Goal: Download file/media

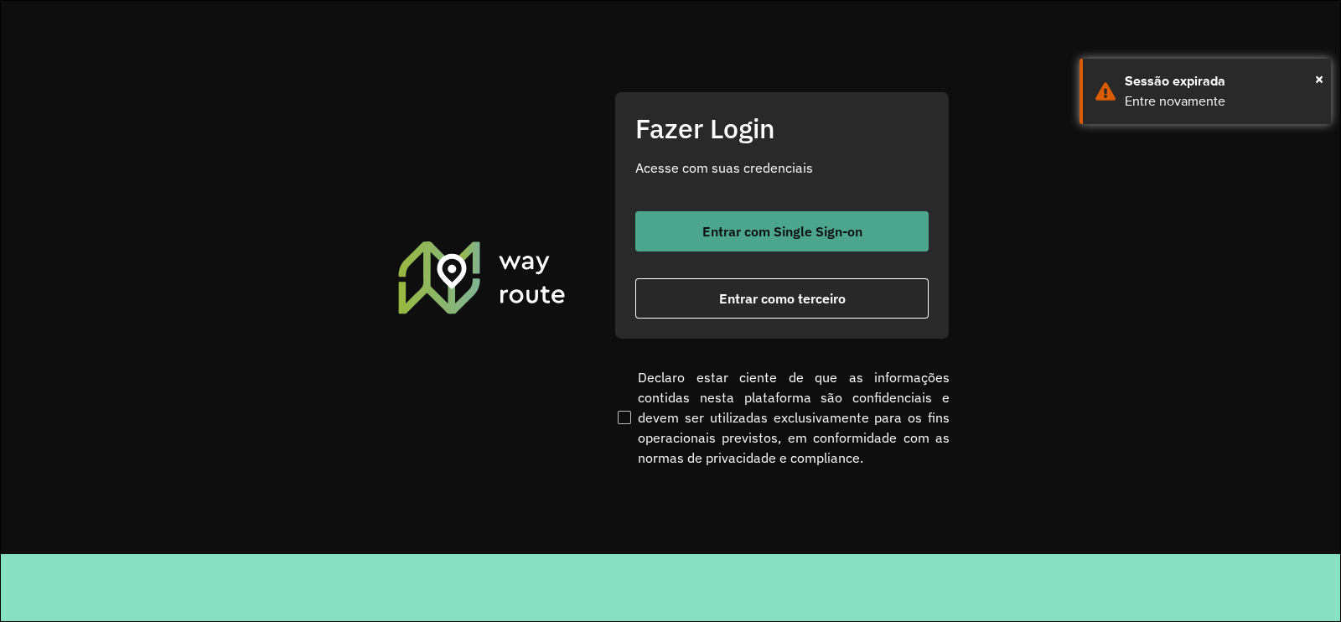
click at [709, 229] on span "Entrar com Single Sign-on" at bounding box center [782, 231] width 160 height 13
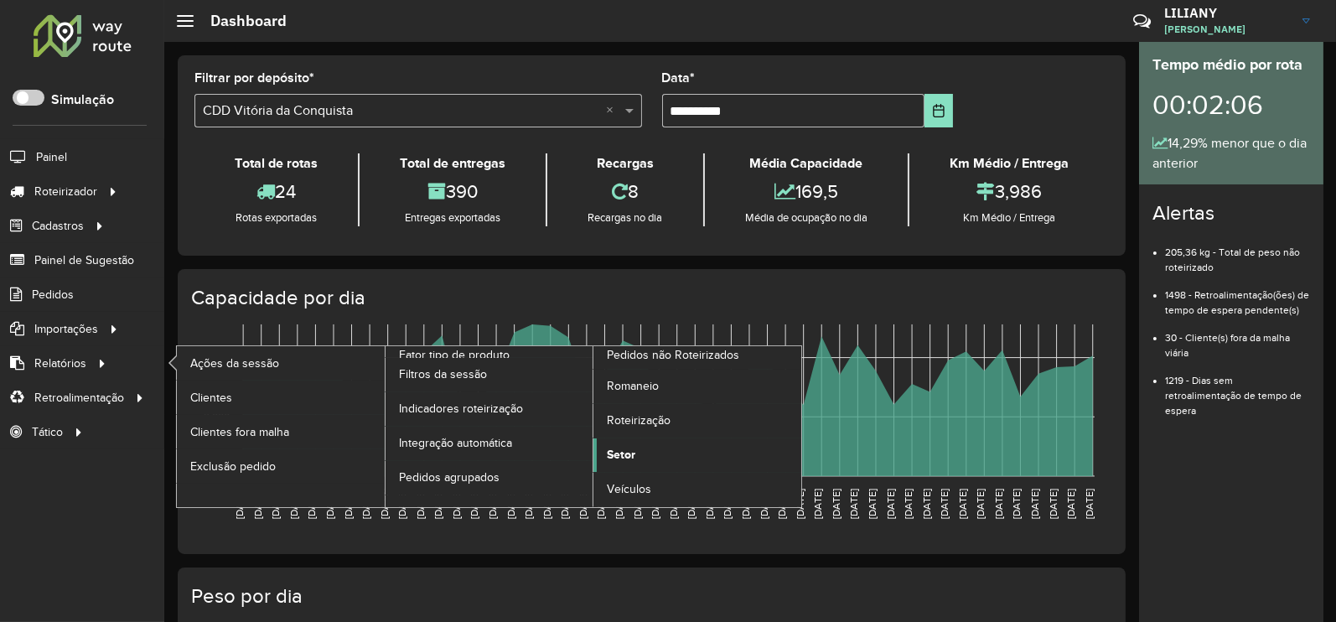
click at [631, 448] on span "Setor" at bounding box center [621, 455] width 28 height 18
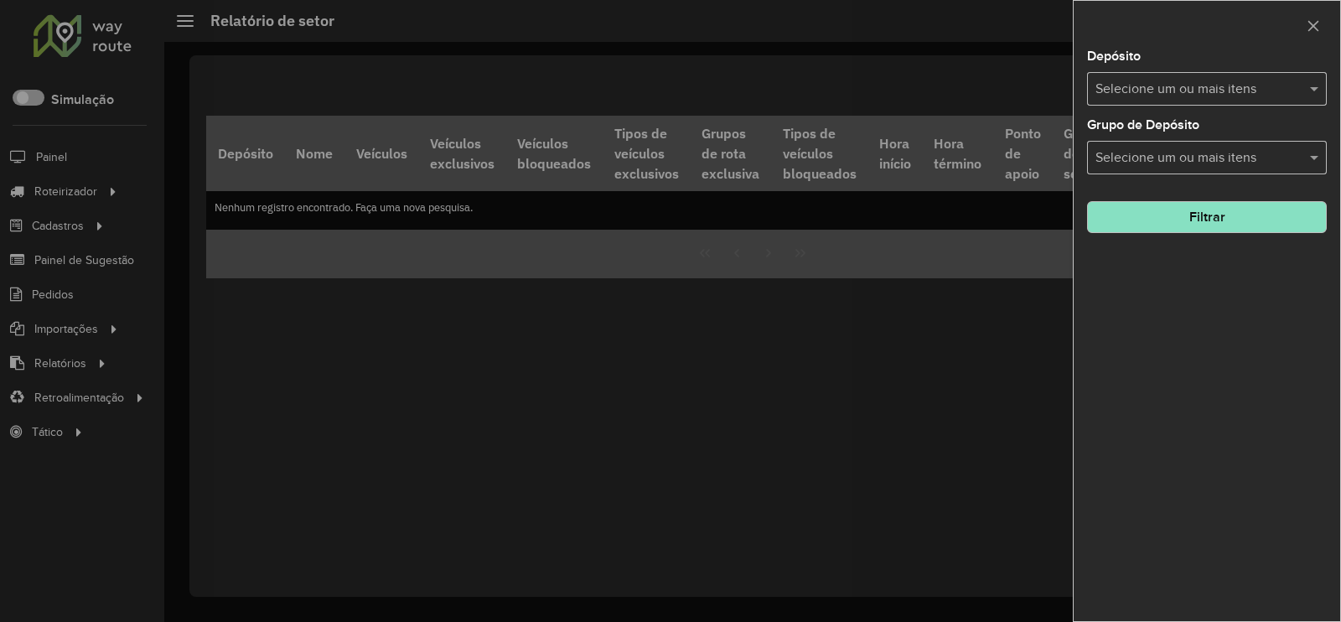
click at [1144, 96] on input "text" at bounding box center [1198, 90] width 215 height 20
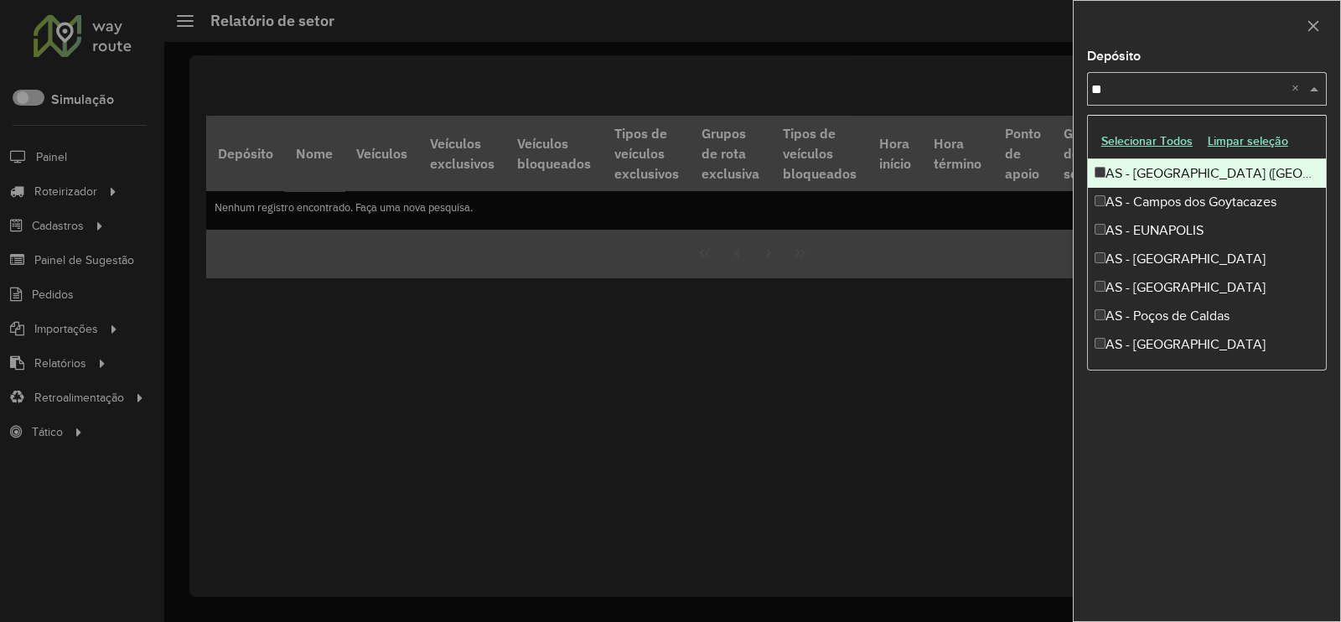
type input "***"
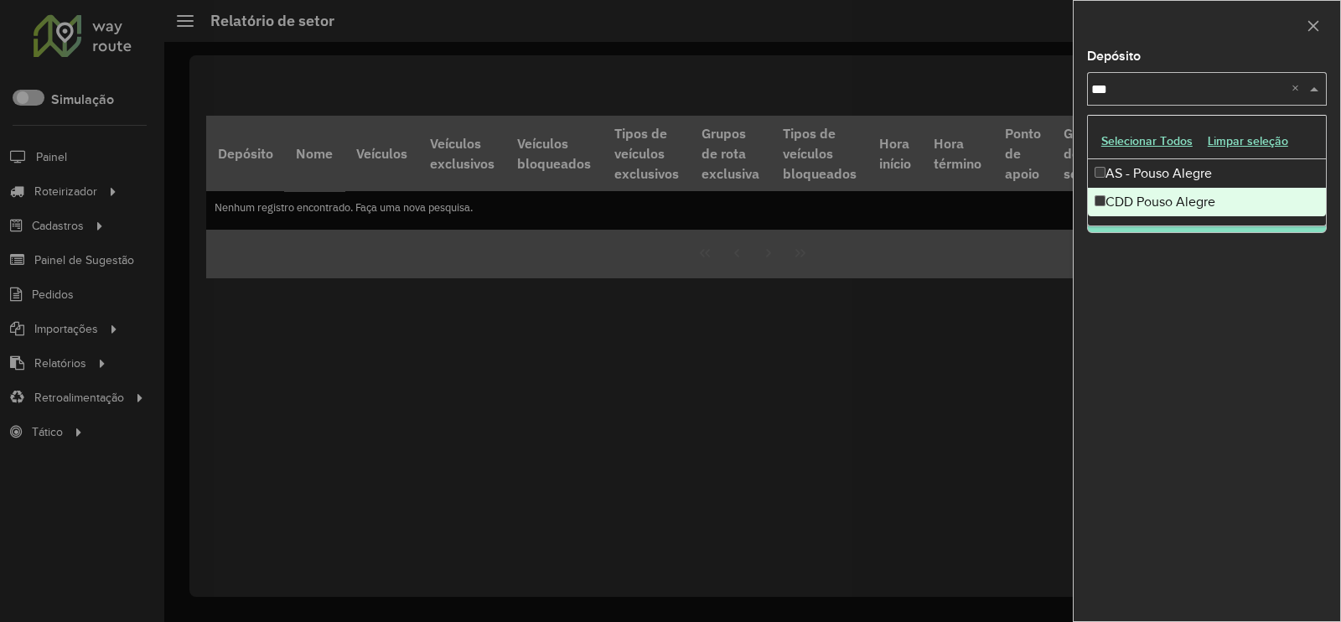
click at [1141, 205] on div "CDD Pouso Alegre" at bounding box center [1207, 202] width 238 height 28
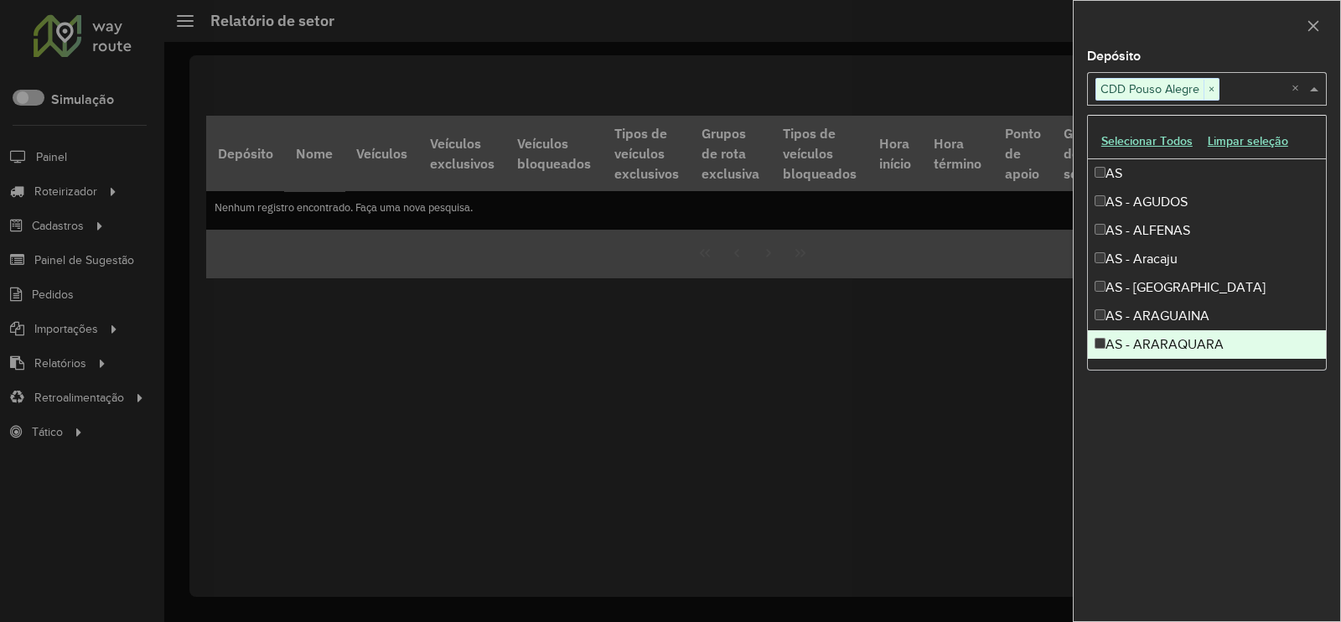
click at [1200, 494] on div "Depósito Selecione um ou mais itens CDD Pouso Alegre × × Grupo de Depósito Sele…" at bounding box center [1207, 335] width 267 height 571
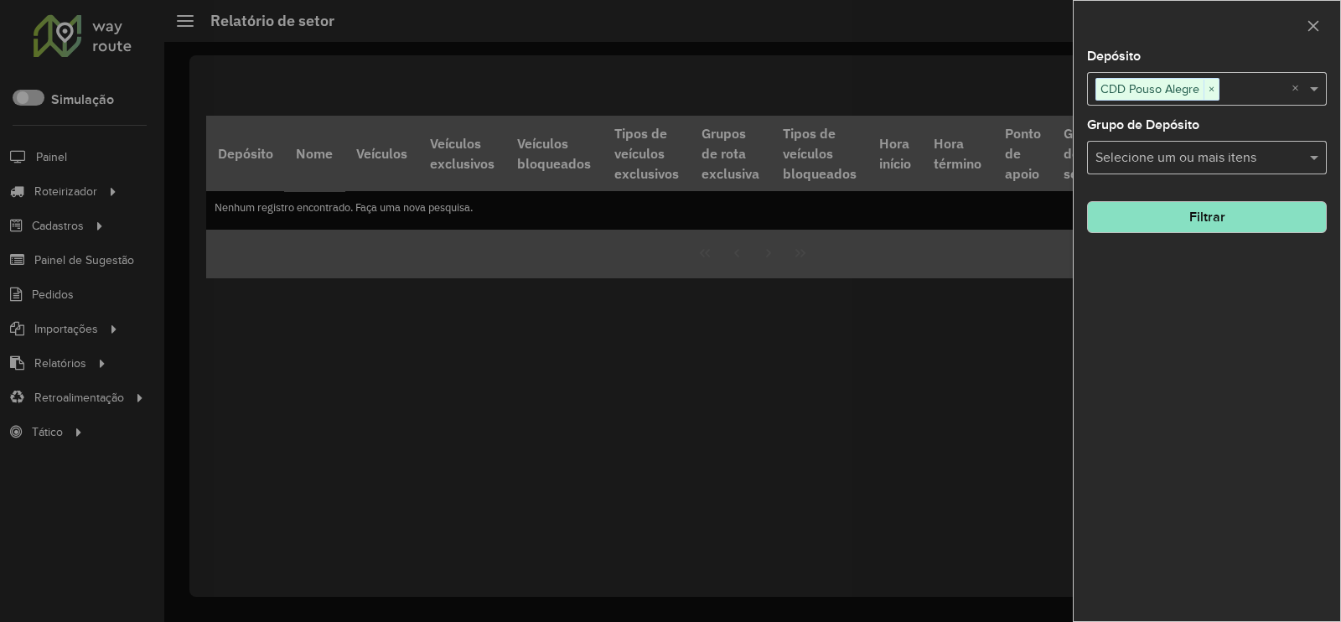
click at [1209, 222] on button "Filtrar" at bounding box center [1207, 217] width 240 height 32
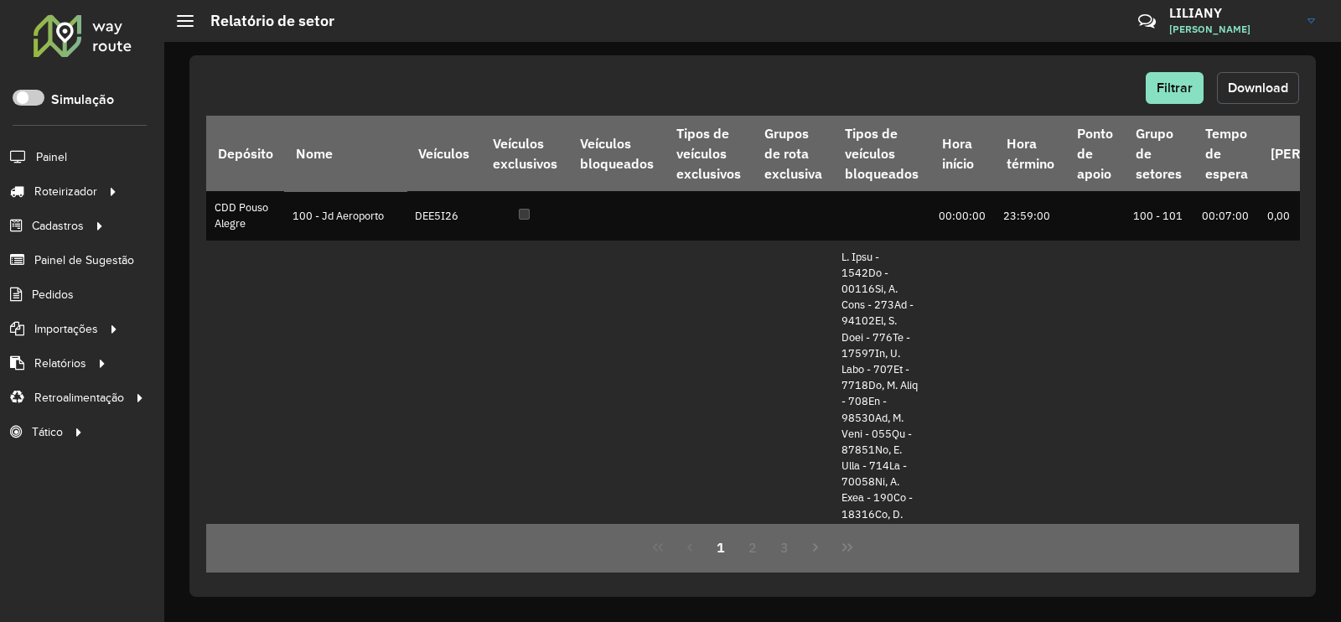
click at [1267, 86] on span "Download" at bounding box center [1258, 87] width 60 height 14
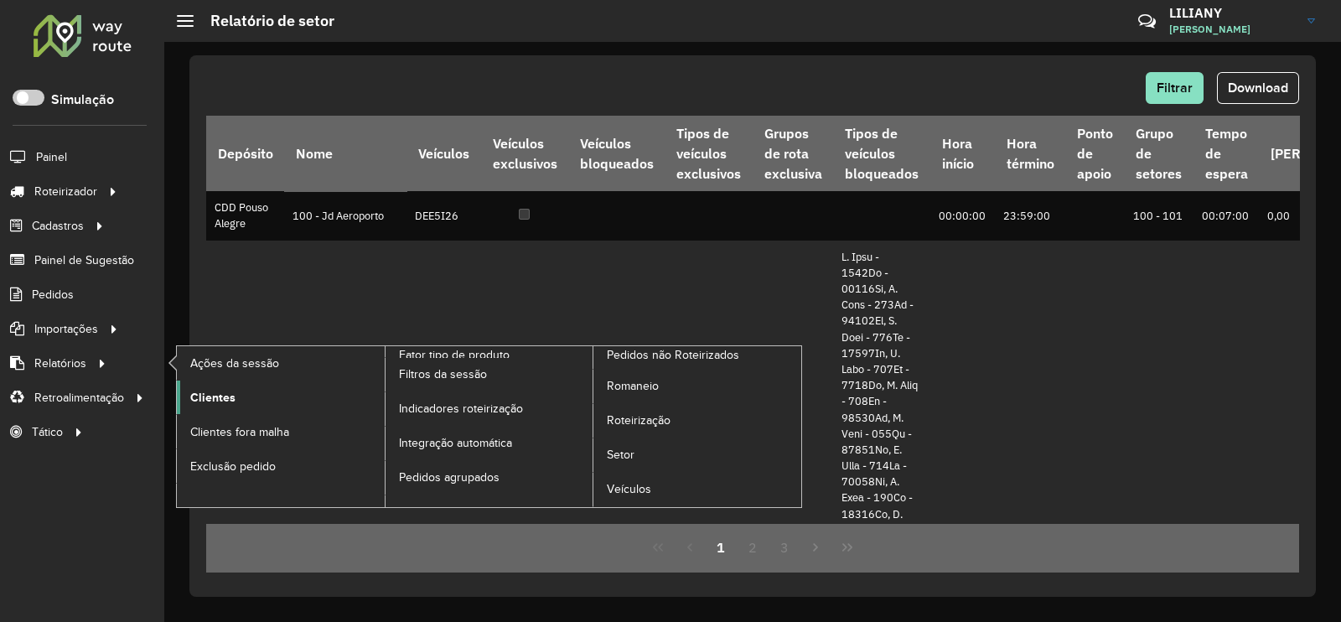
click at [214, 402] on span "Clientes" at bounding box center [212, 398] width 45 height 18
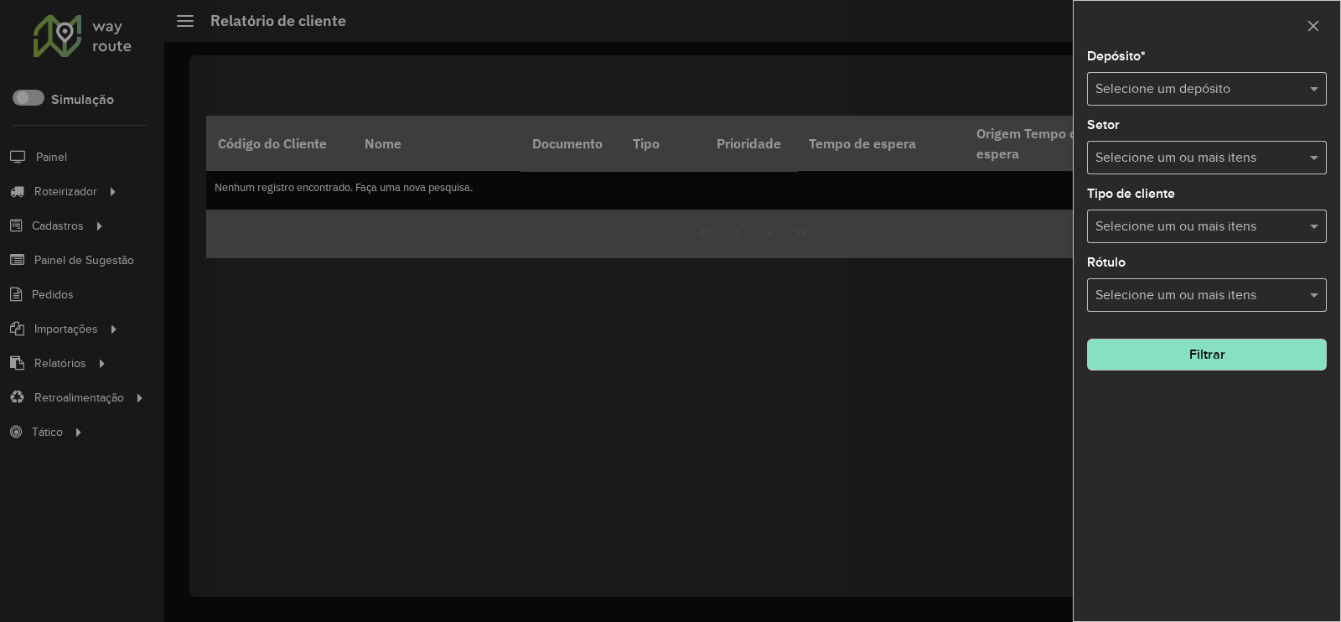
click at [1136, 86] on input "text" at bounding box center [1189, 90] width 189 height 20
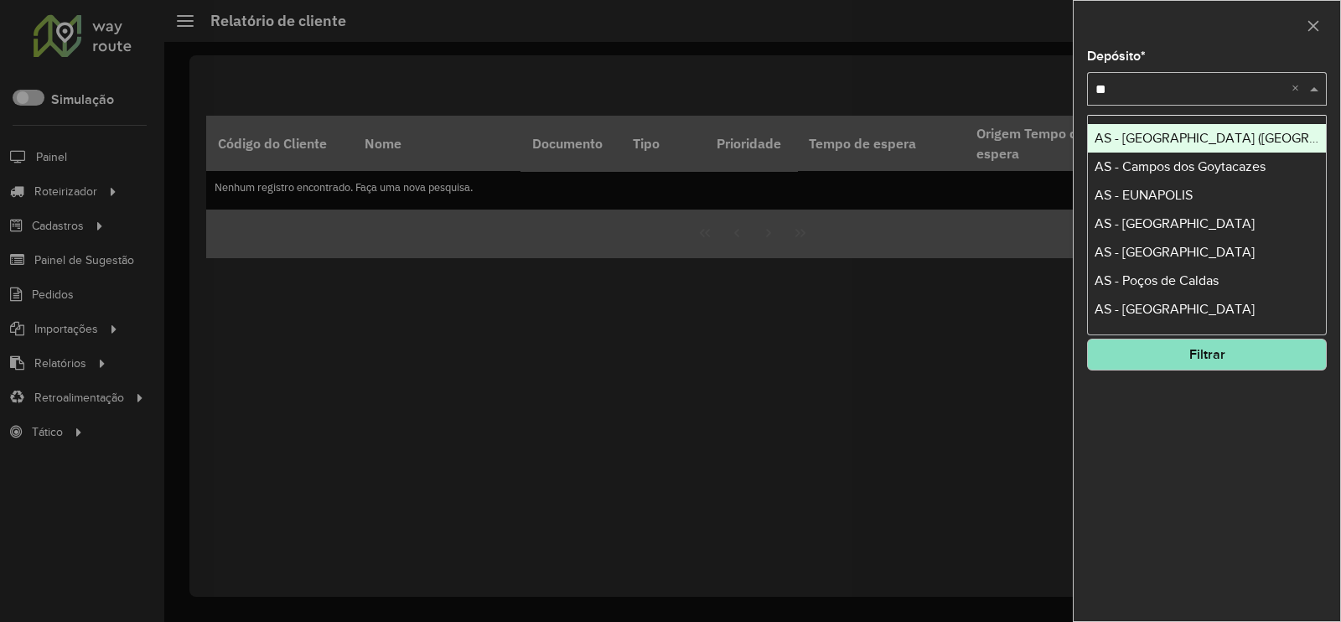
type input "***"
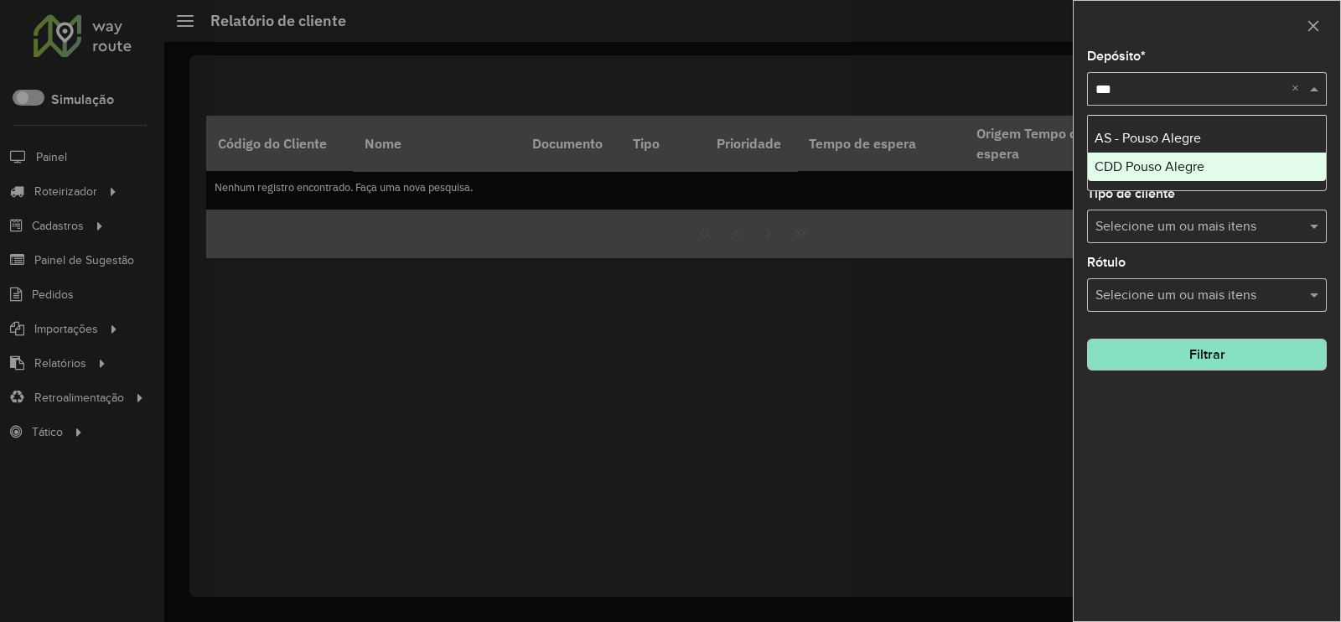
click at [1144, 154] on div "CDD Pouso Alegre" at bounding box center [1207, 167] width 238 height 28
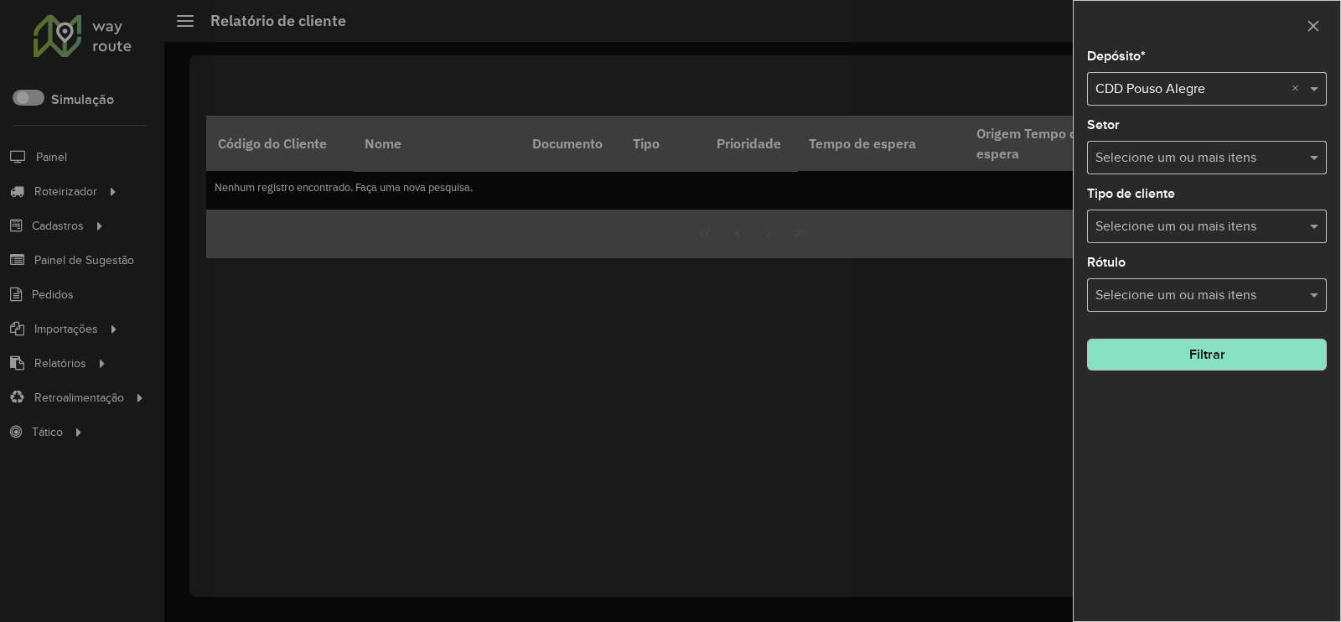
click at [1178, 358] on button "Filtrar" at bounding box center [1207, 355] width 240 height 32
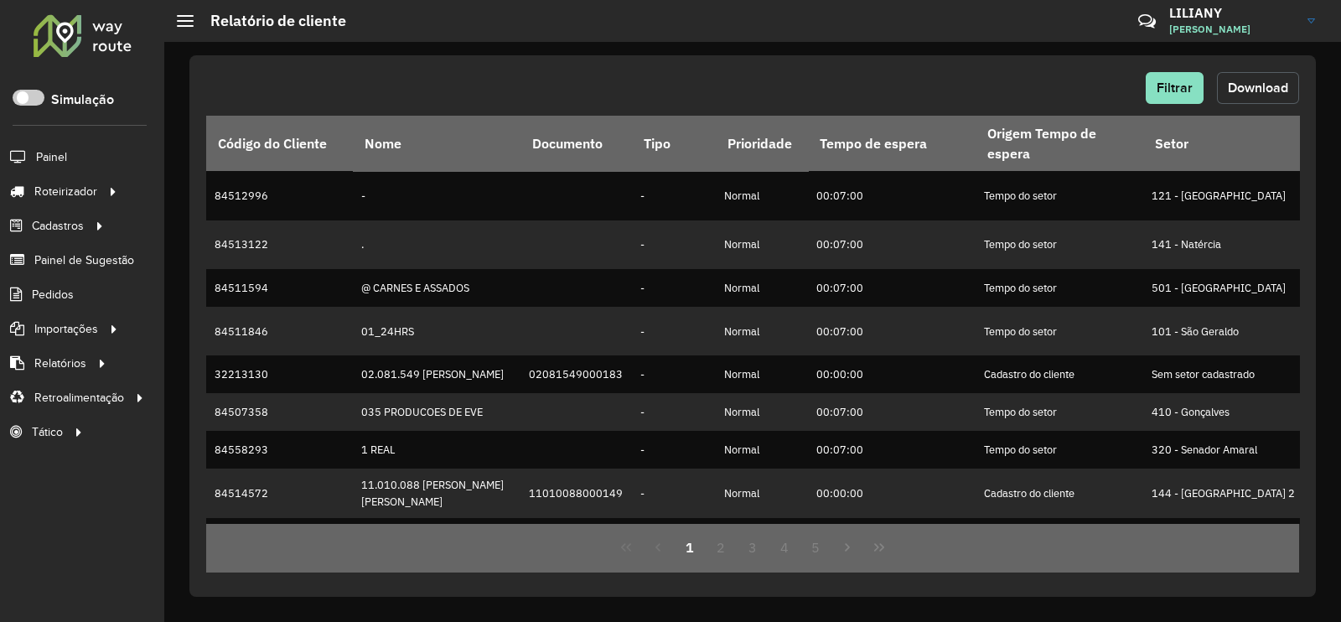
click at [1250, 85] on span "Download" at bounding box center [1258, 87] width 60 height 14
